Goal: Find specific page/section: Find specific page/section

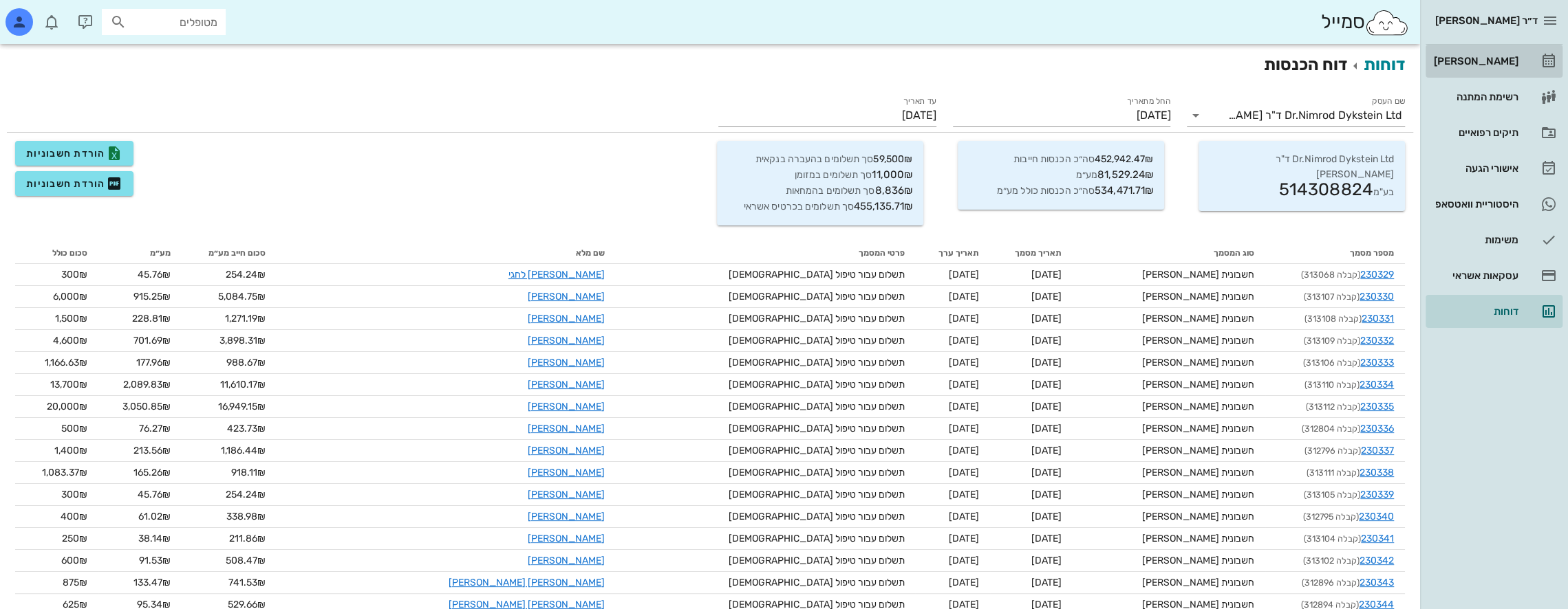
click at [1506, 51] on div "[PERSON_NAME]" at bounding box center [1474, 61] width 88 height 22
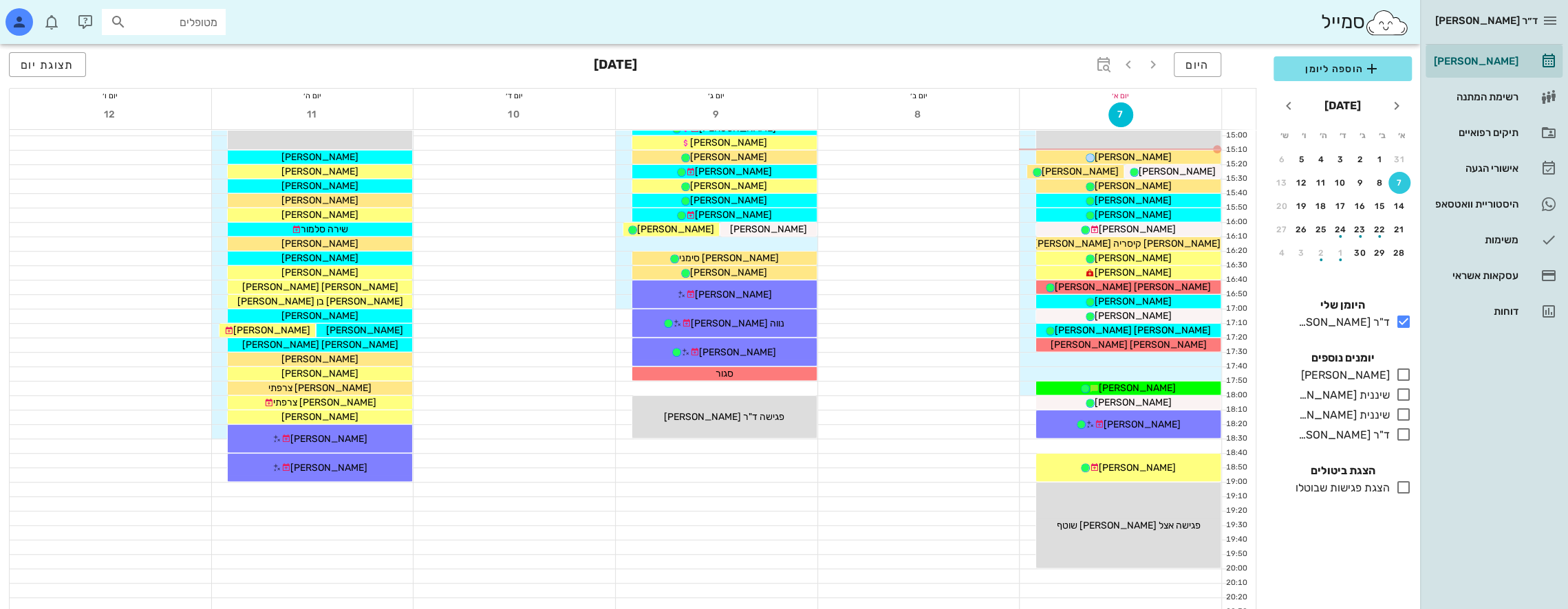
scroll to position [526, 0]
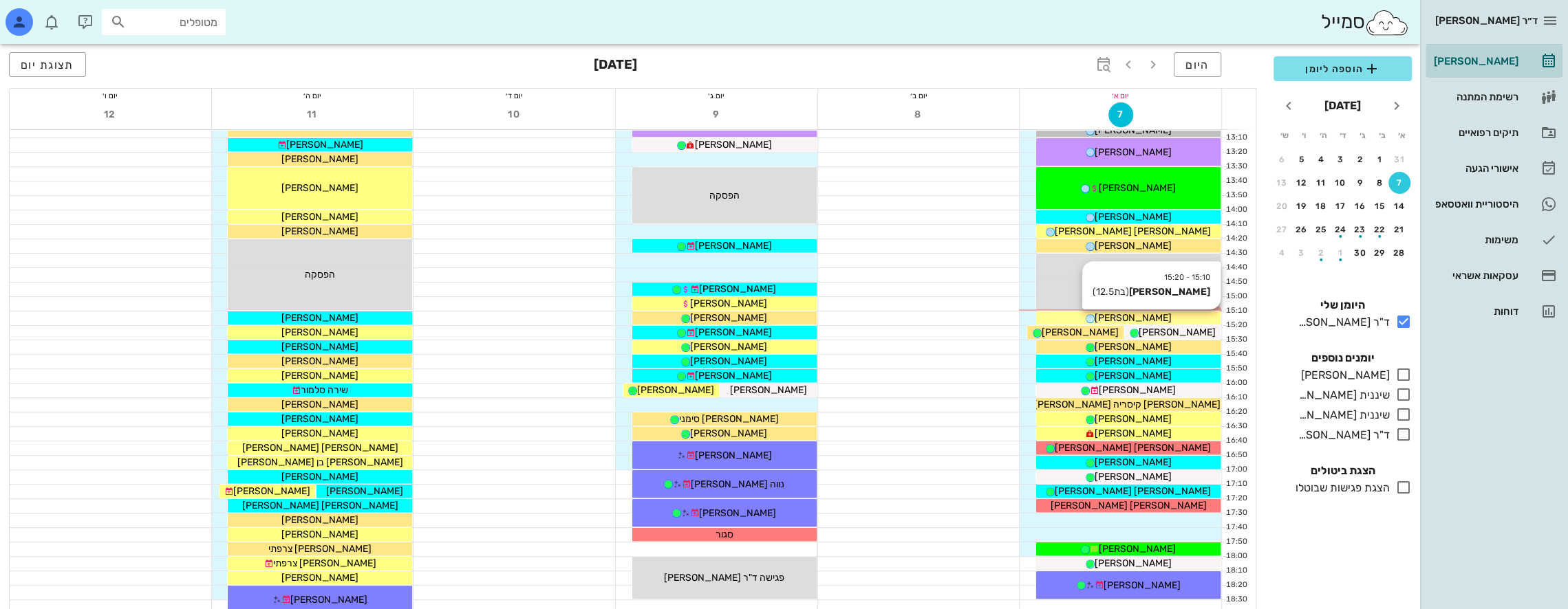
click at [1133, 314] on span "[PERSON_NAME]" at bounding box center [1133, 318] width 77 height 12
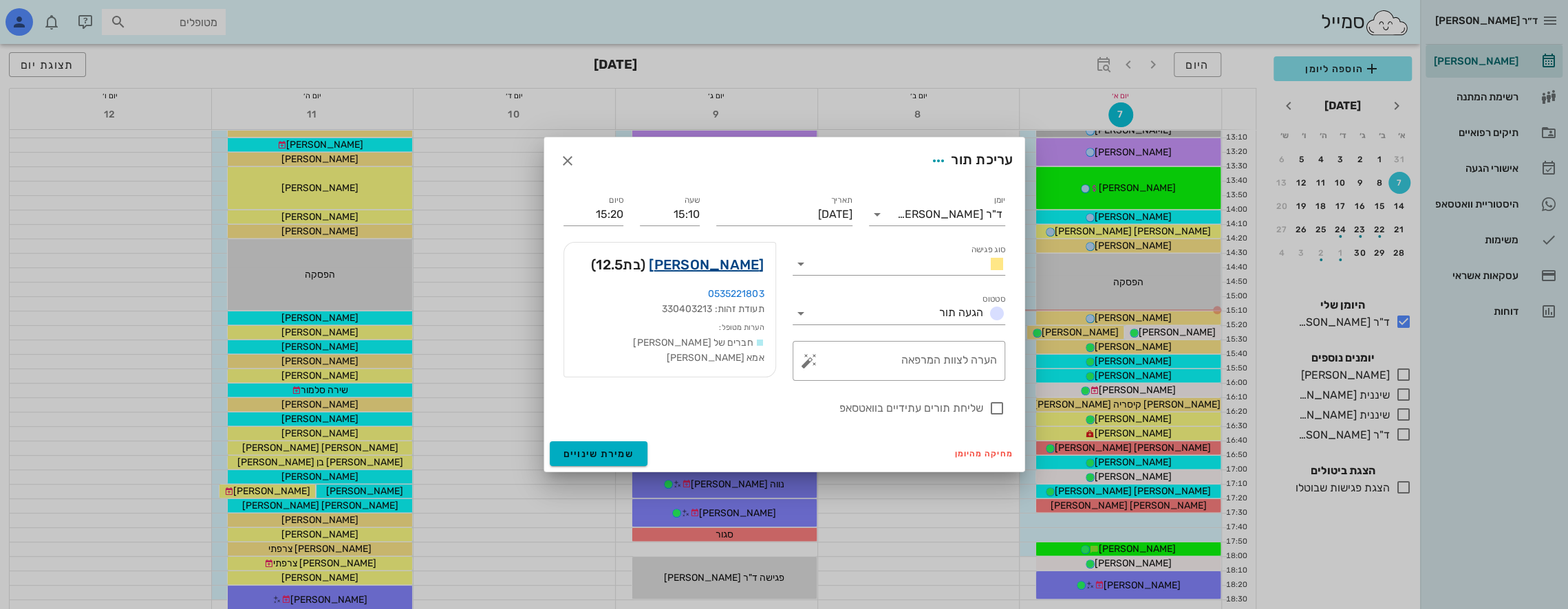
click at [743, 263] on link "[PERSON_NAME]" at bounding box center [706, 264] width 114 height 22
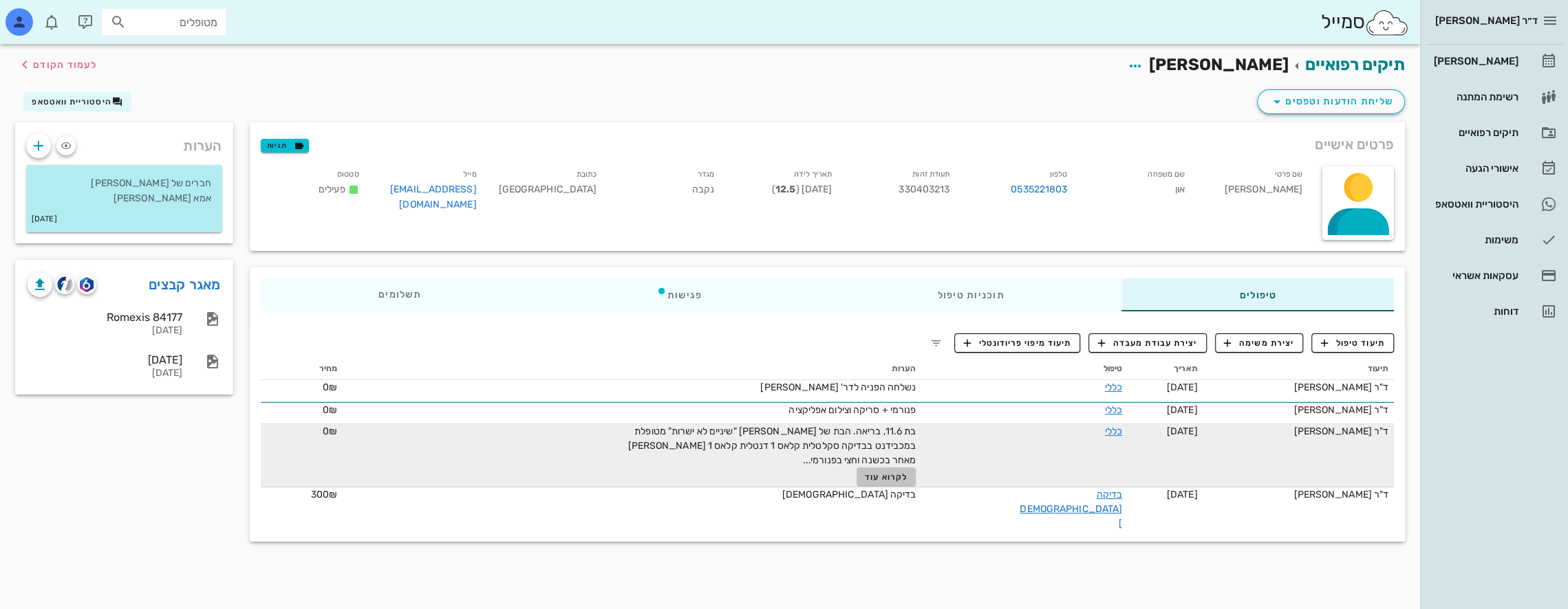
click at [899, 477] on span "לקרוא עוד" at bounding box center [886, 477] width 42 height 10
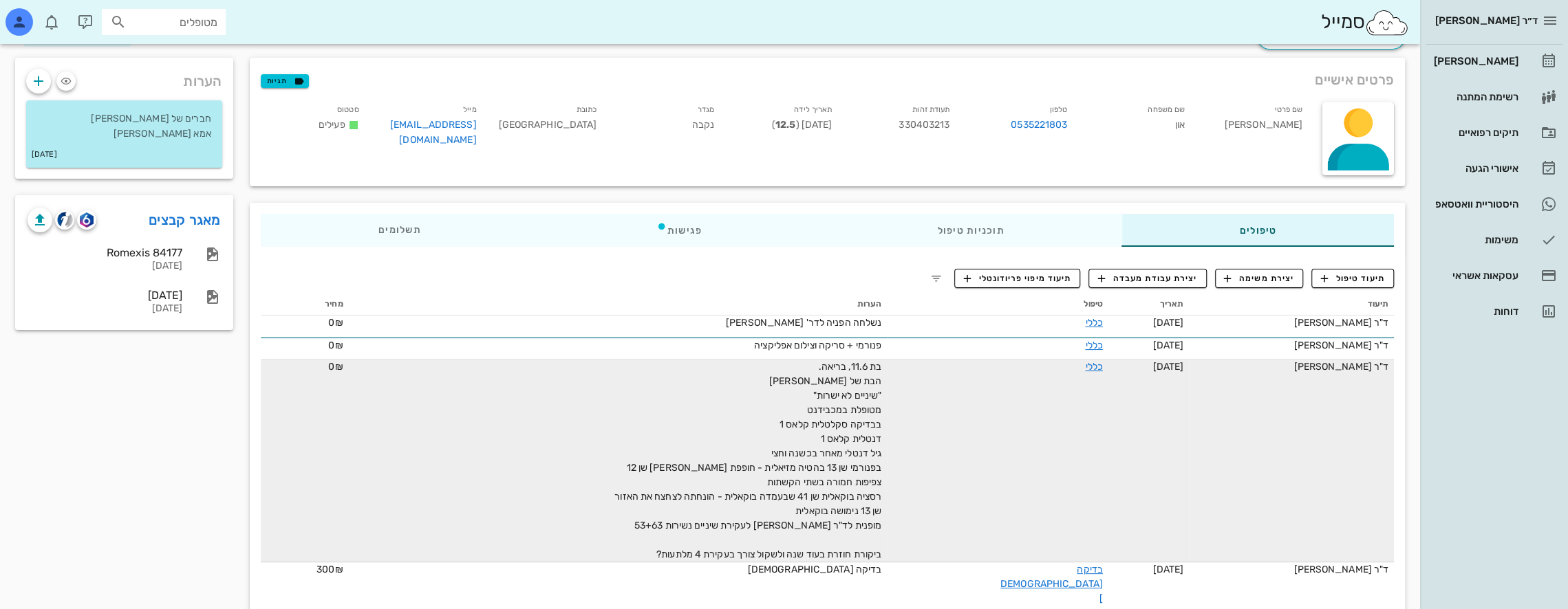
scroll to position [72, 0]
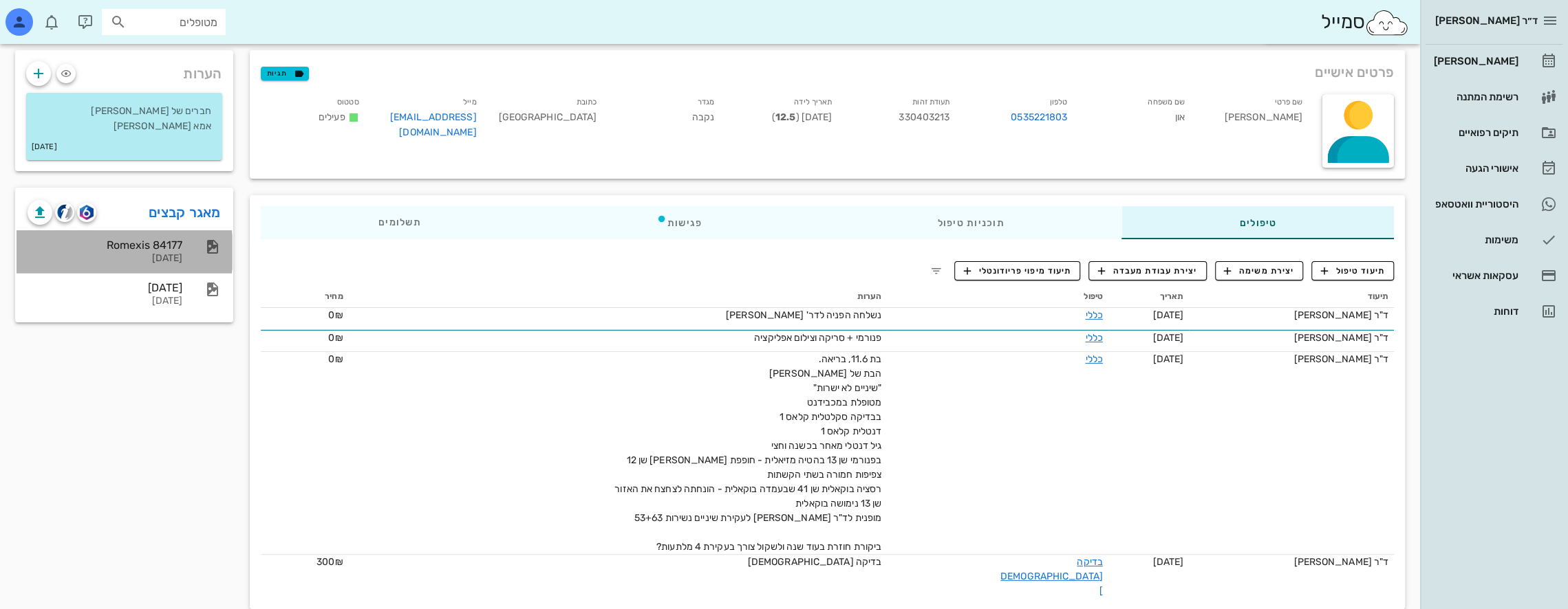
click at [170, 251] on div "Romexis 84177" at bounding box center [105, 244] width 155 height 13
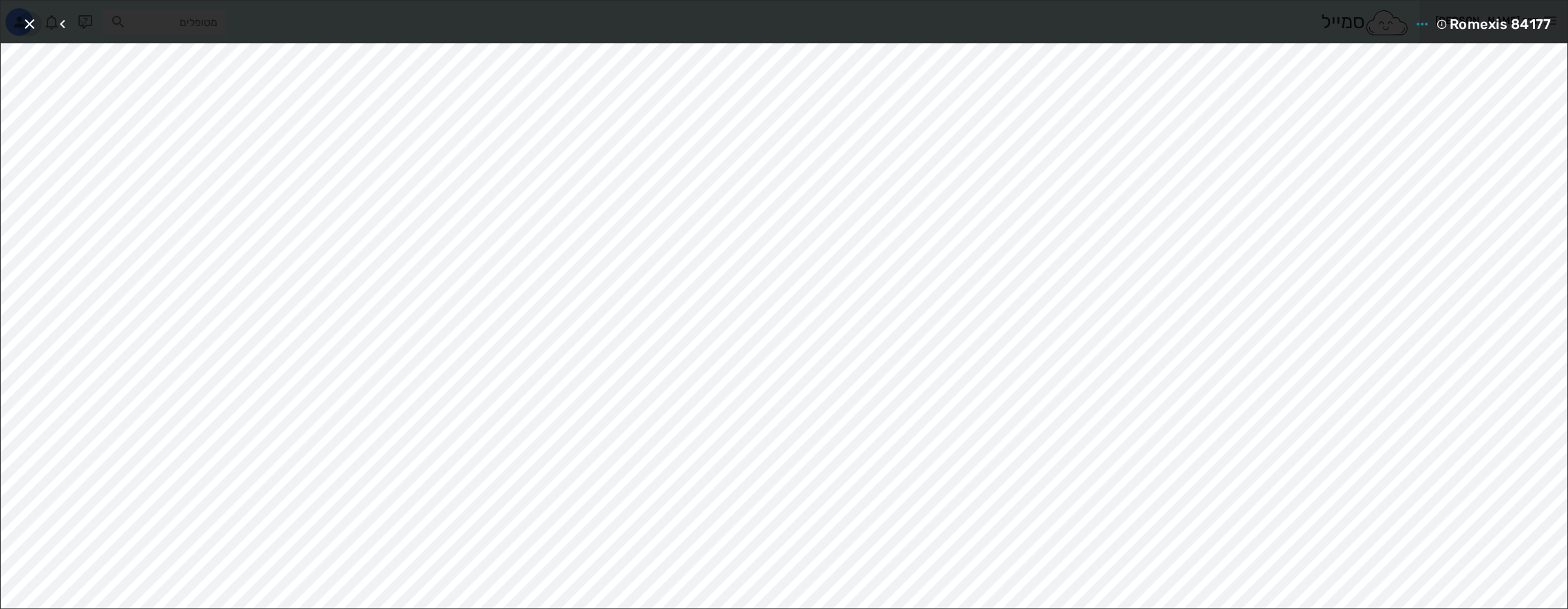
click at [31, 21] on icon "button" at bounding box center [30, 24] width 17 height 17
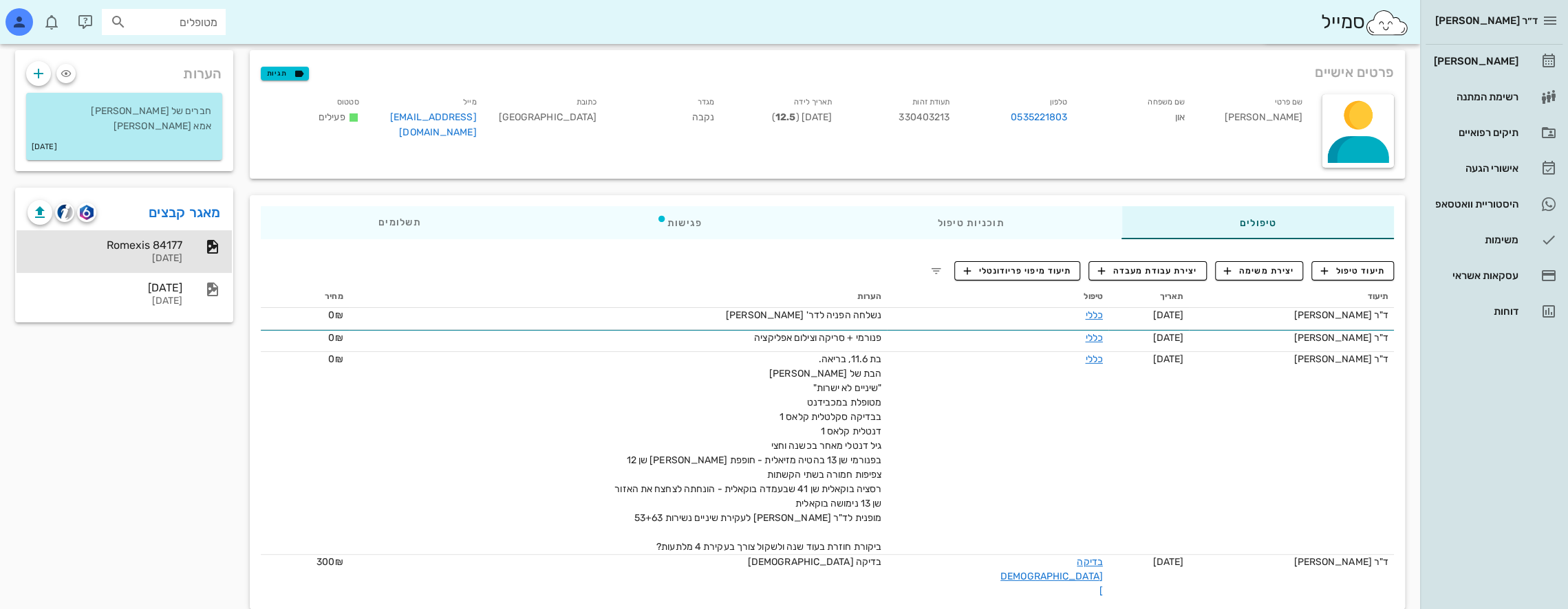
click at [192, 20] on input "מטופלים" at bounding box center [173, 22] width 88 height 18
type input "v"
type input "הוד"
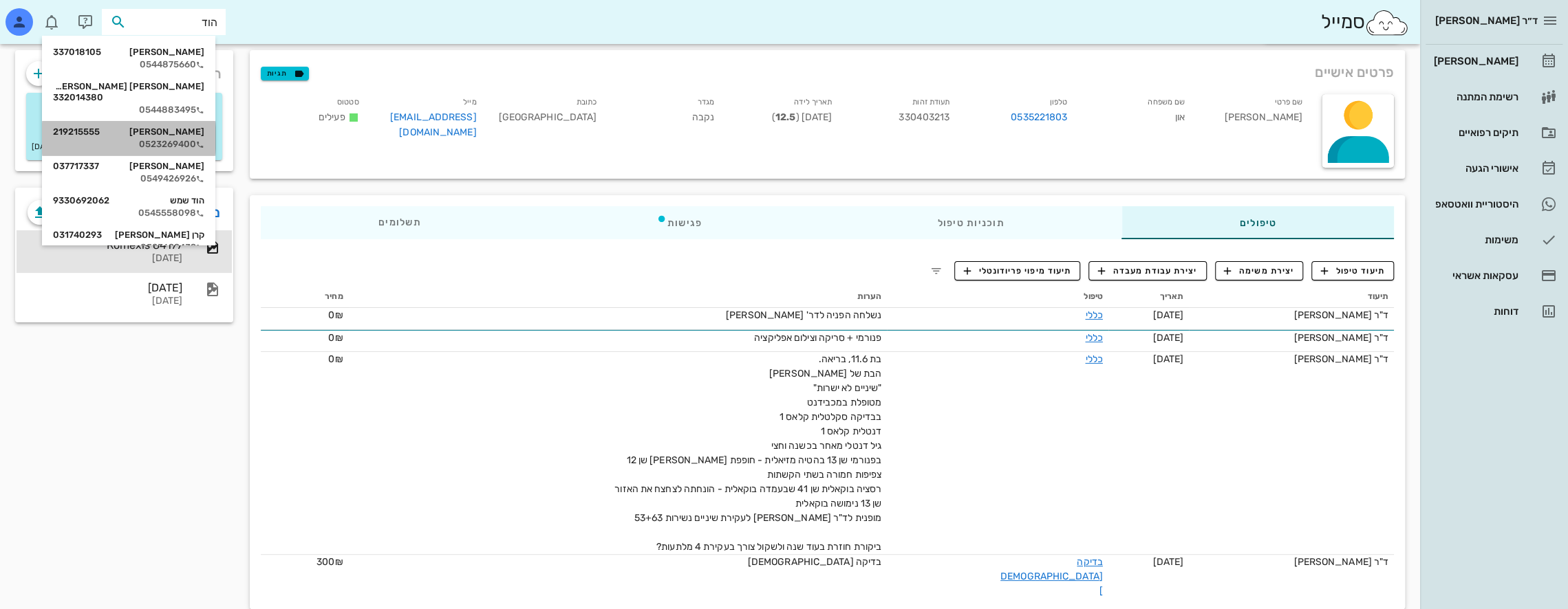
click at [199, 126] on div "[PERSON_NAME] 219215555" at bounding box center [128, 131] width 151 height 11
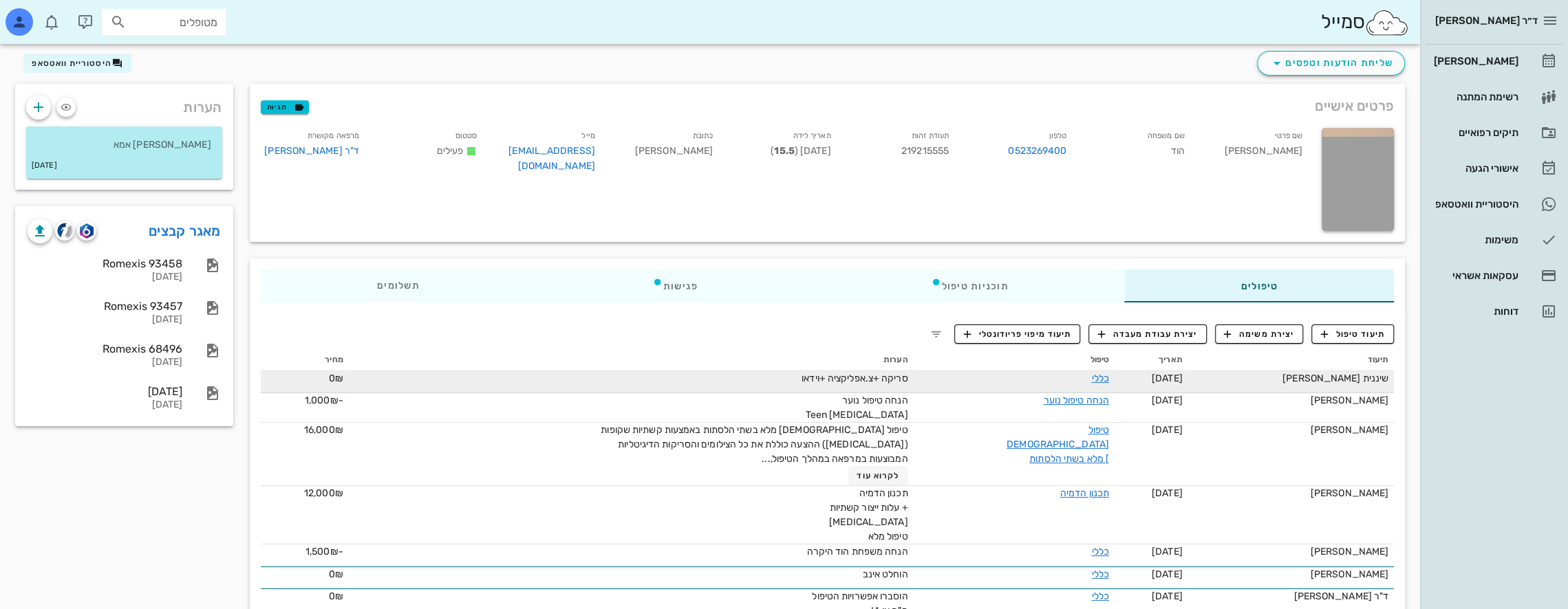
scroll to position [137, 0]
